Goal: Find specific page/section

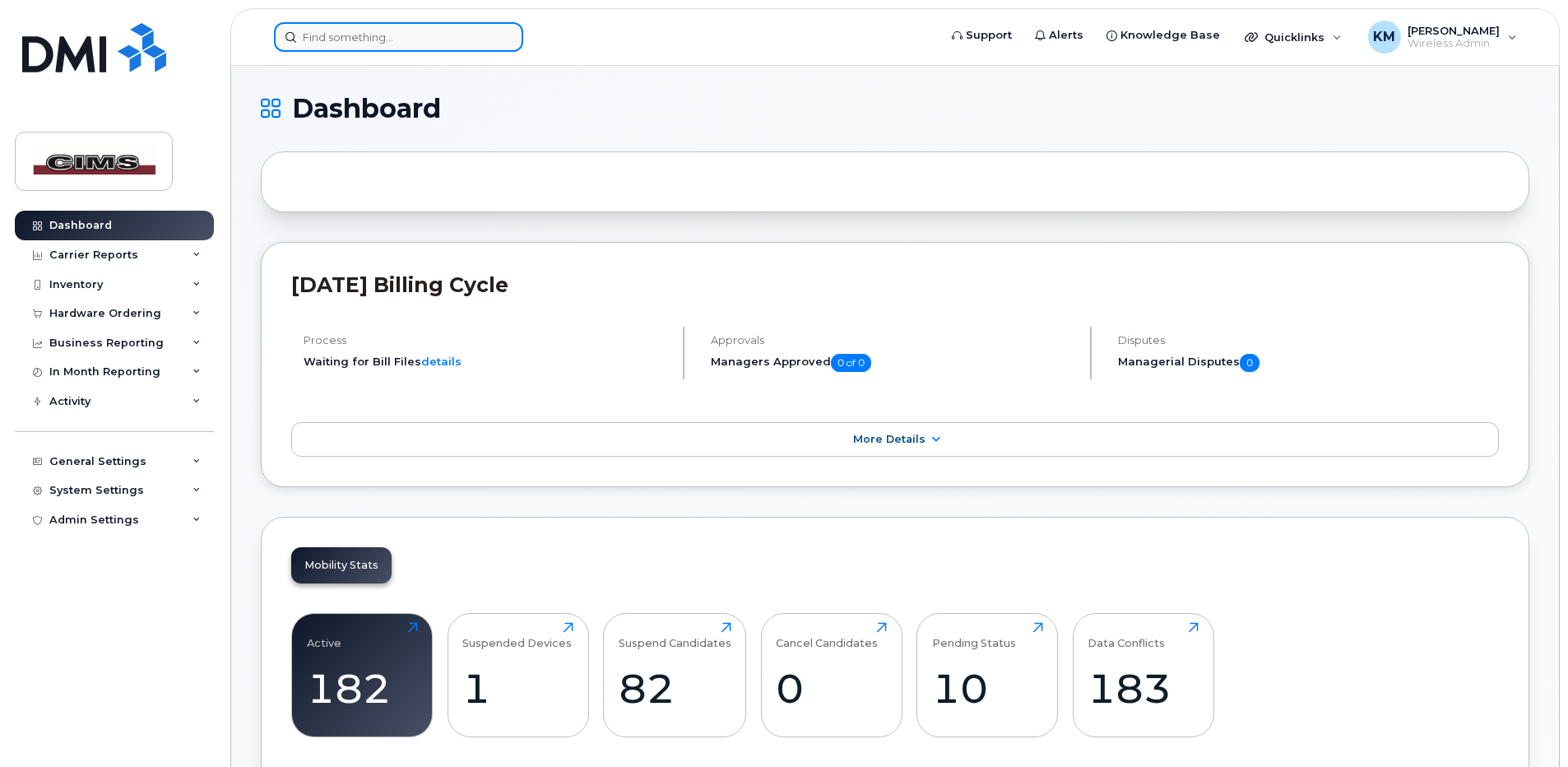
click at [386, 34] on input at bounding box center [399, 36] width 249 height 29
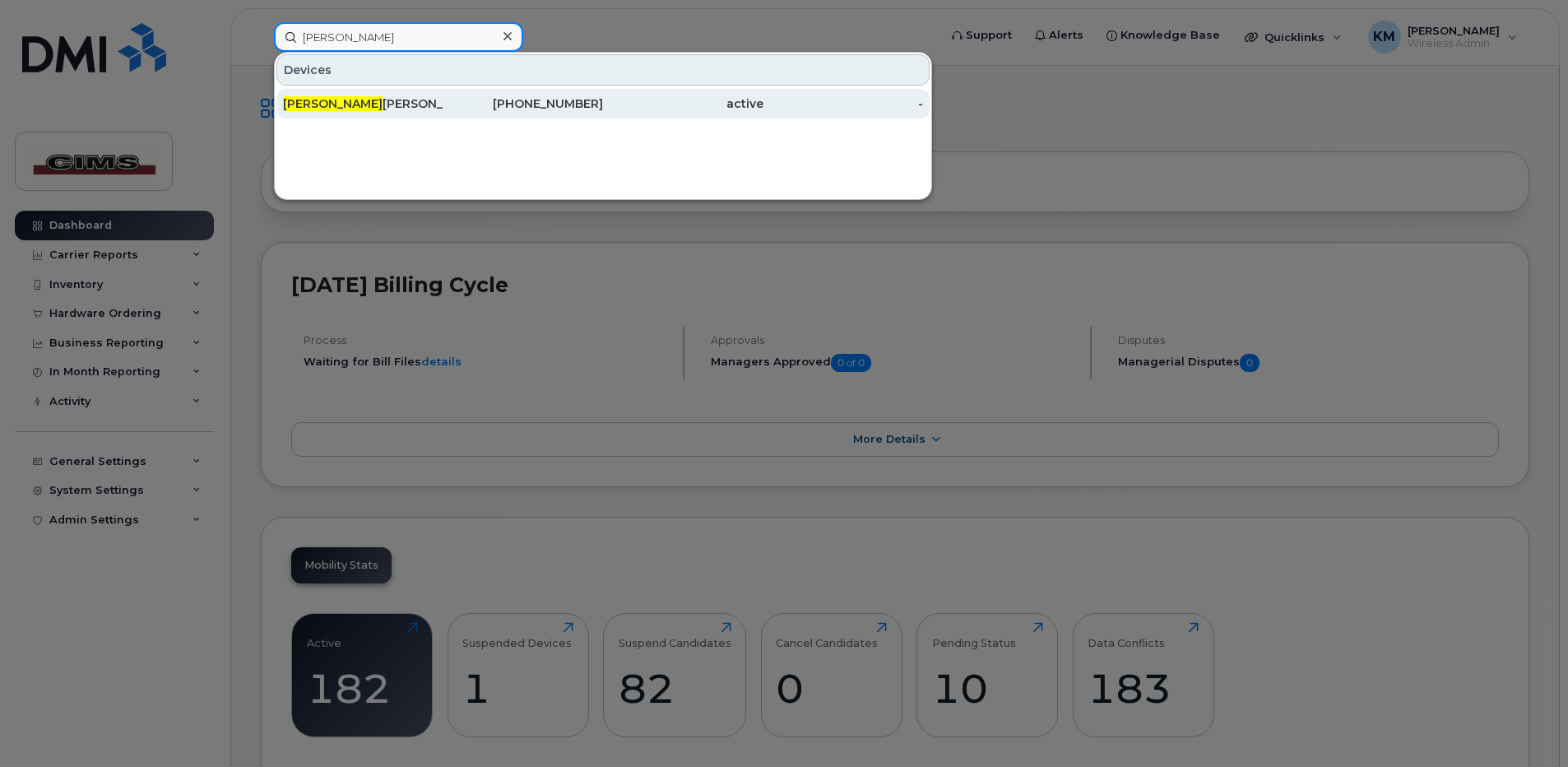
type input "[PERSON_NAME]"
click at [691, 103] on div "active" at bounding box center [683, 103] width 161 height 17
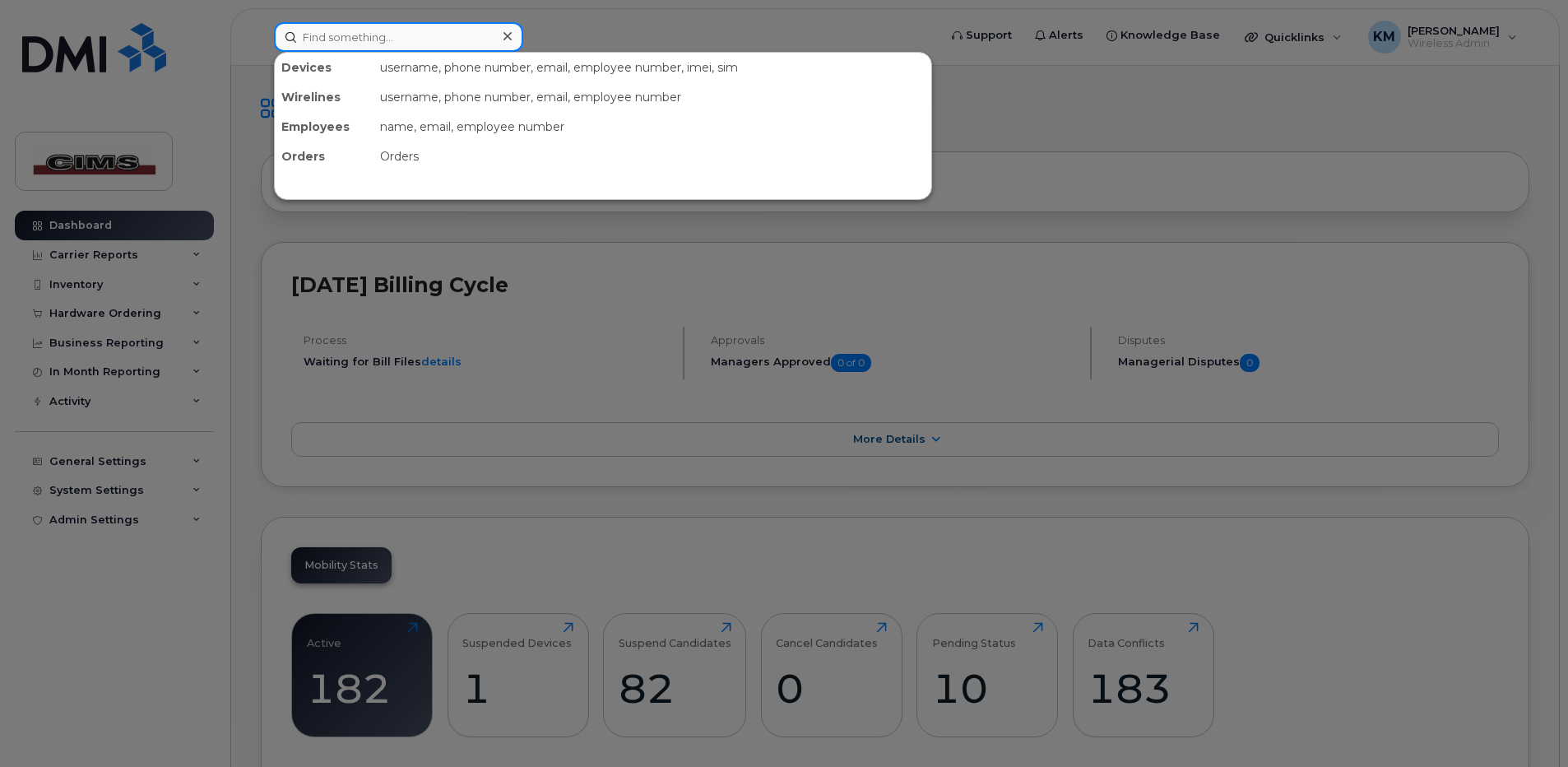
click at [390, 35] on input at bounding box center [399, 36] width 249 height 29
click at [315, 36] on input at bounding box center [399, 36] width 249 height 29
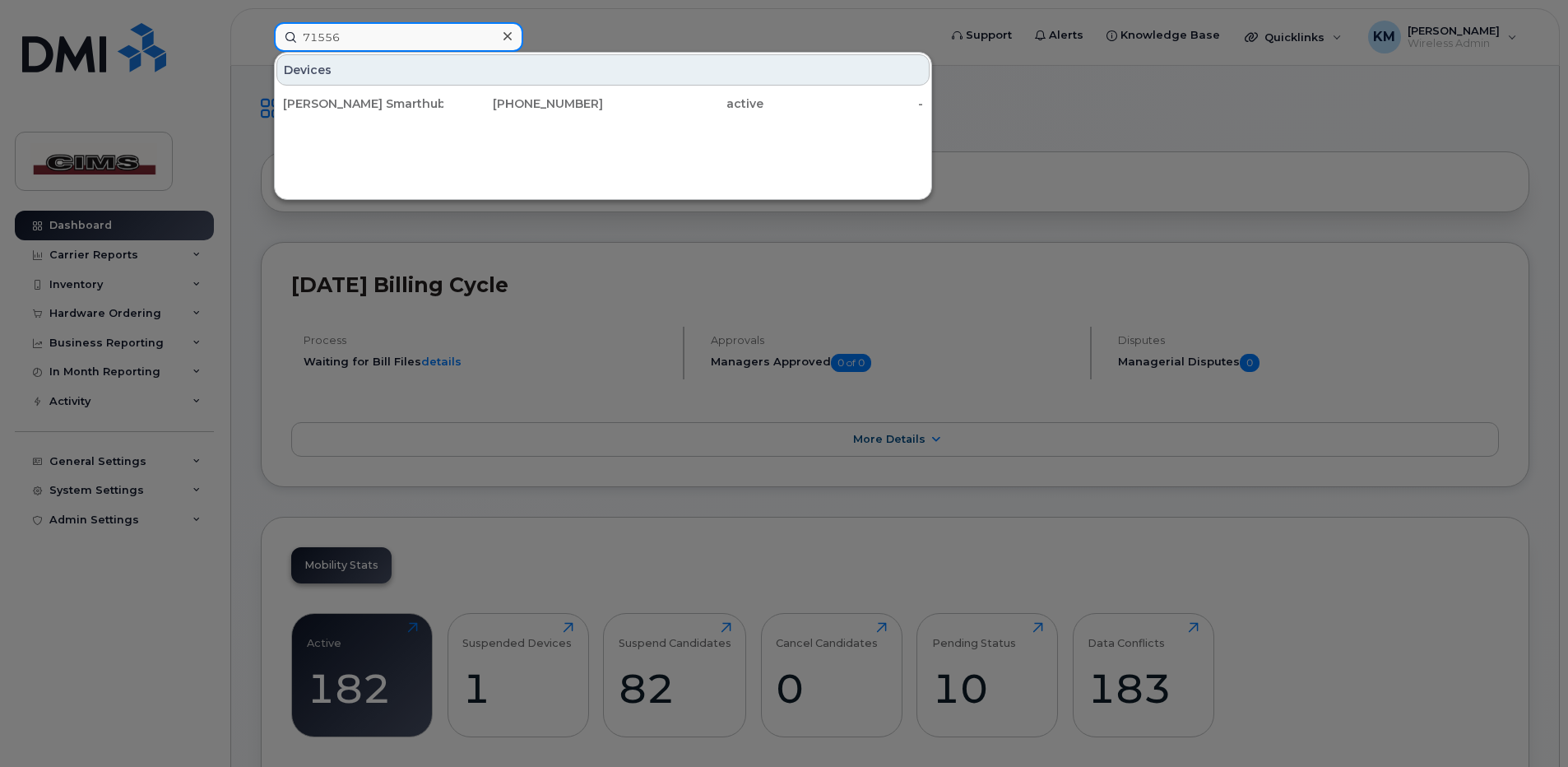
type input "71556"
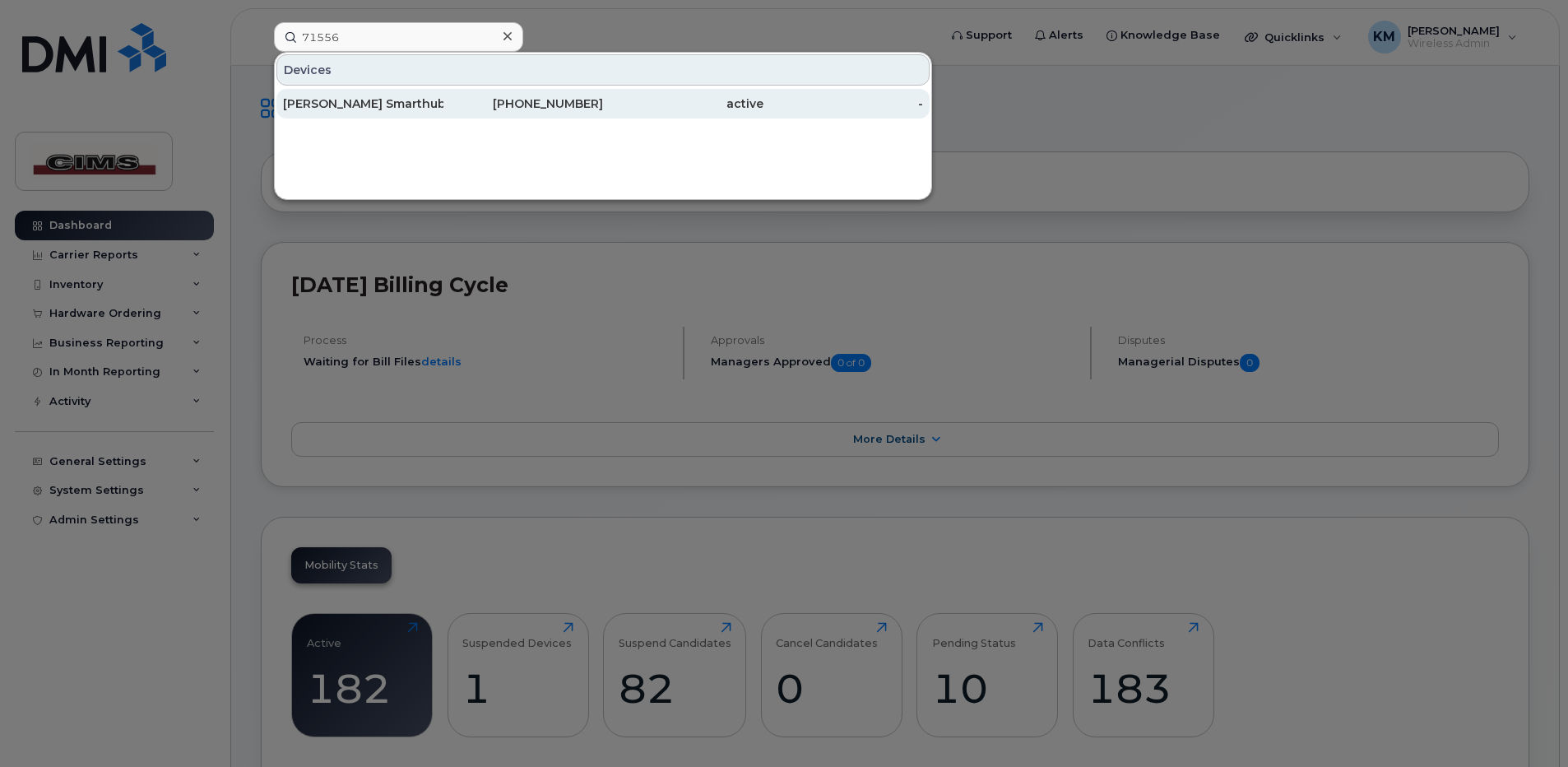
drag, startPoint x: 378, startPoint y: 103, endPoint x: 397, endPoint y: 104, distance: 19.0
click at [379, 103] on div "[PERSON_NAME] Smarthub 62048" at bounding box center [363, 103] width 161 height 17
